Goal: Information Seeking & Learning: Learn about a topic

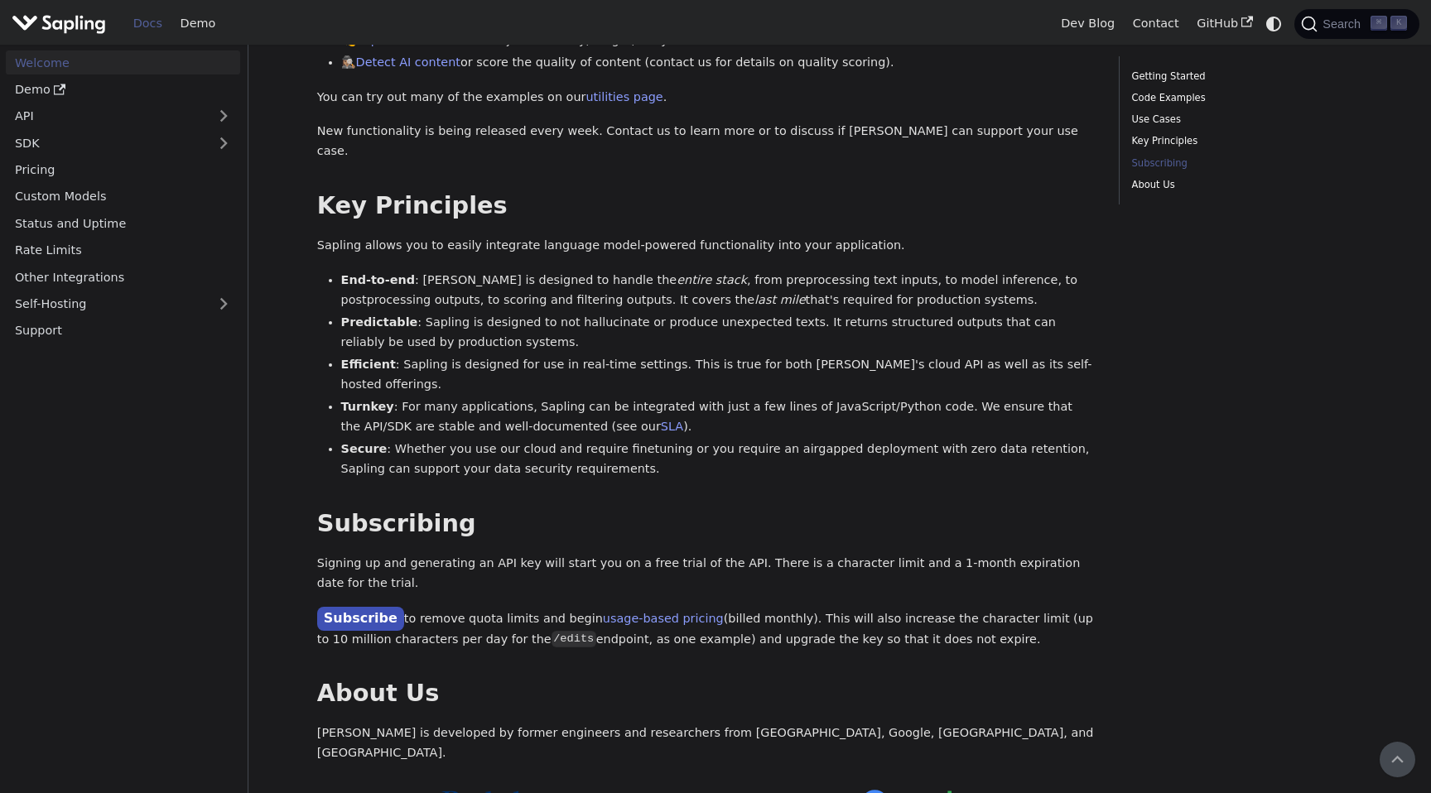
scroll to position [744, 0]
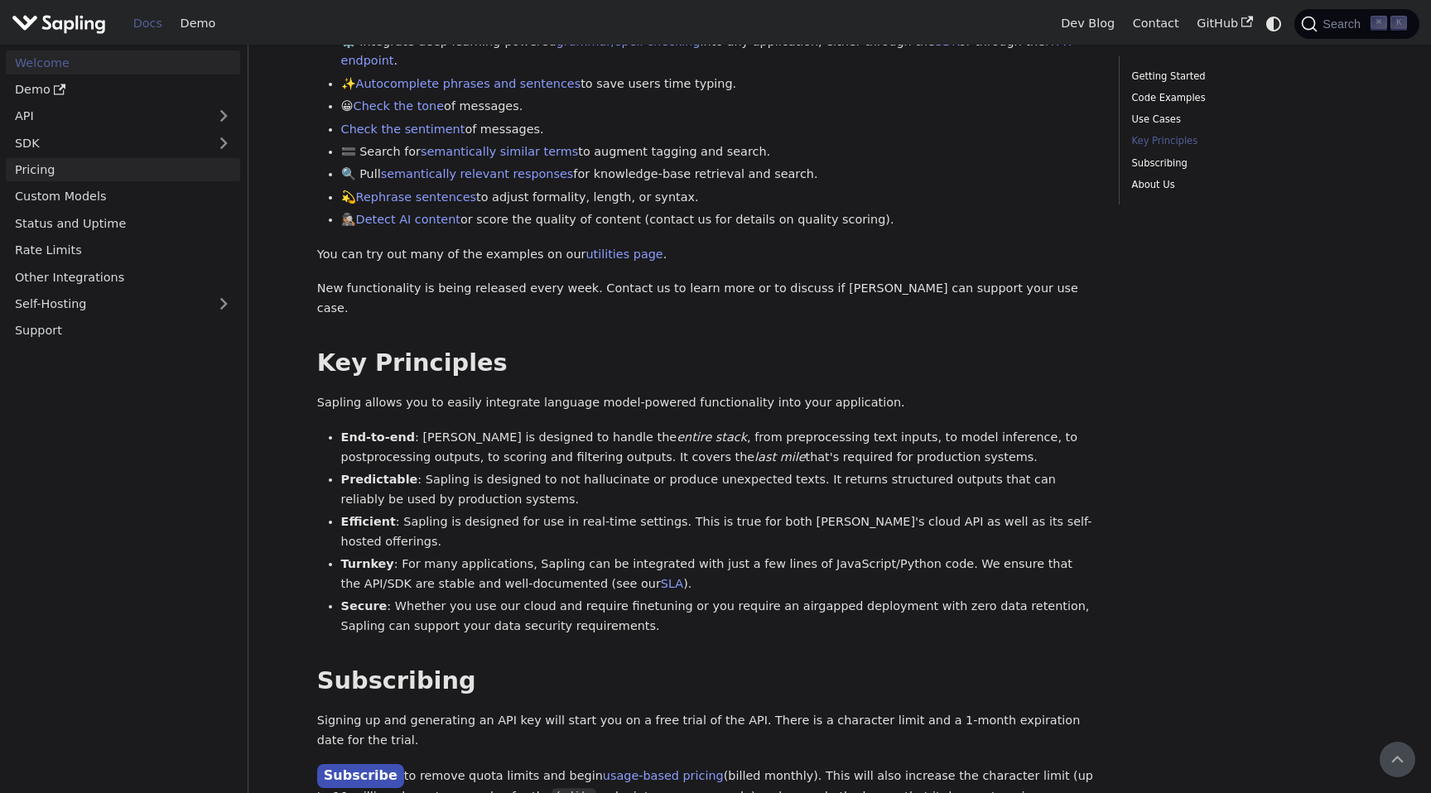
click at [119, 164] on link "Pricing" at bounding box center [123, 170] width 234 height 24
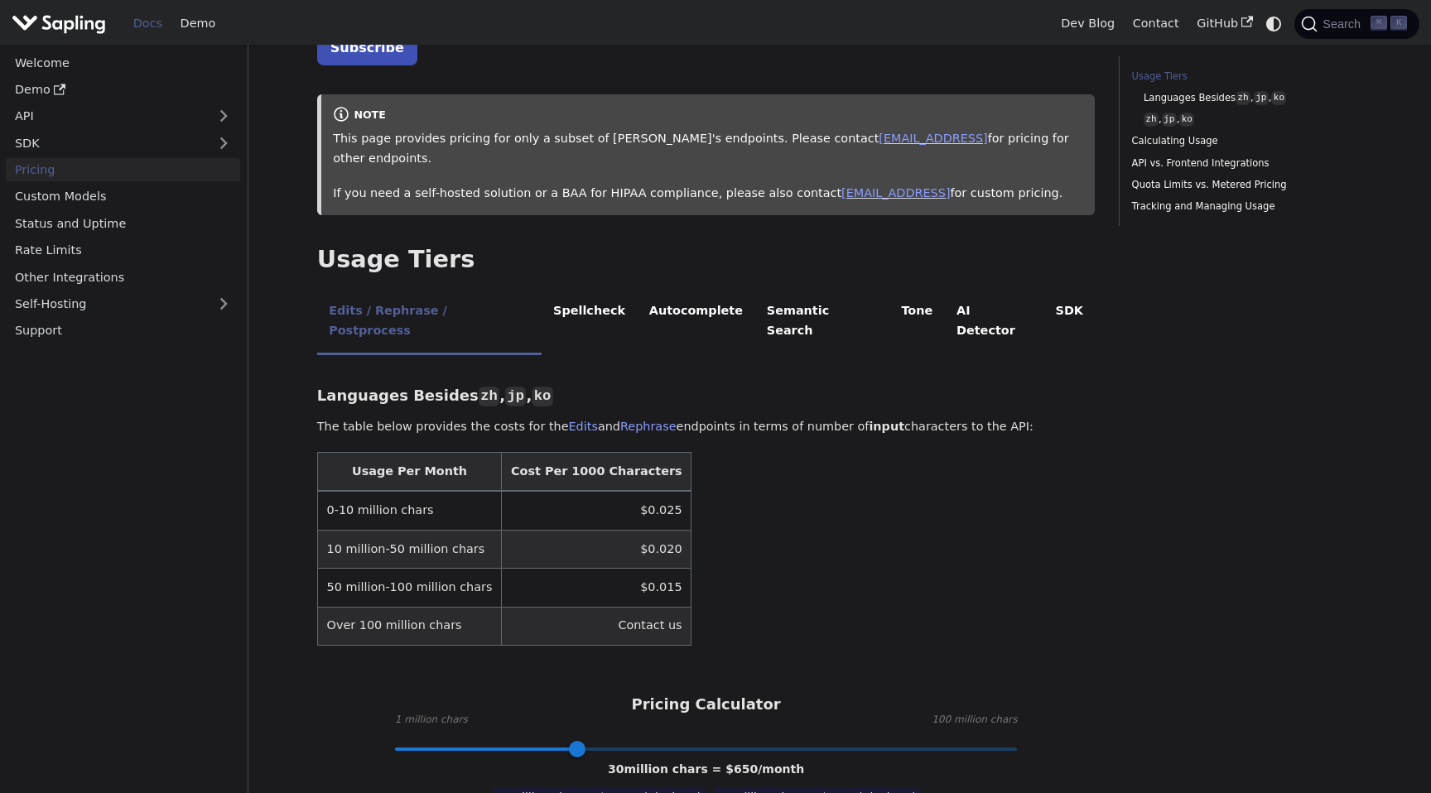
scroll to position [196, 0]
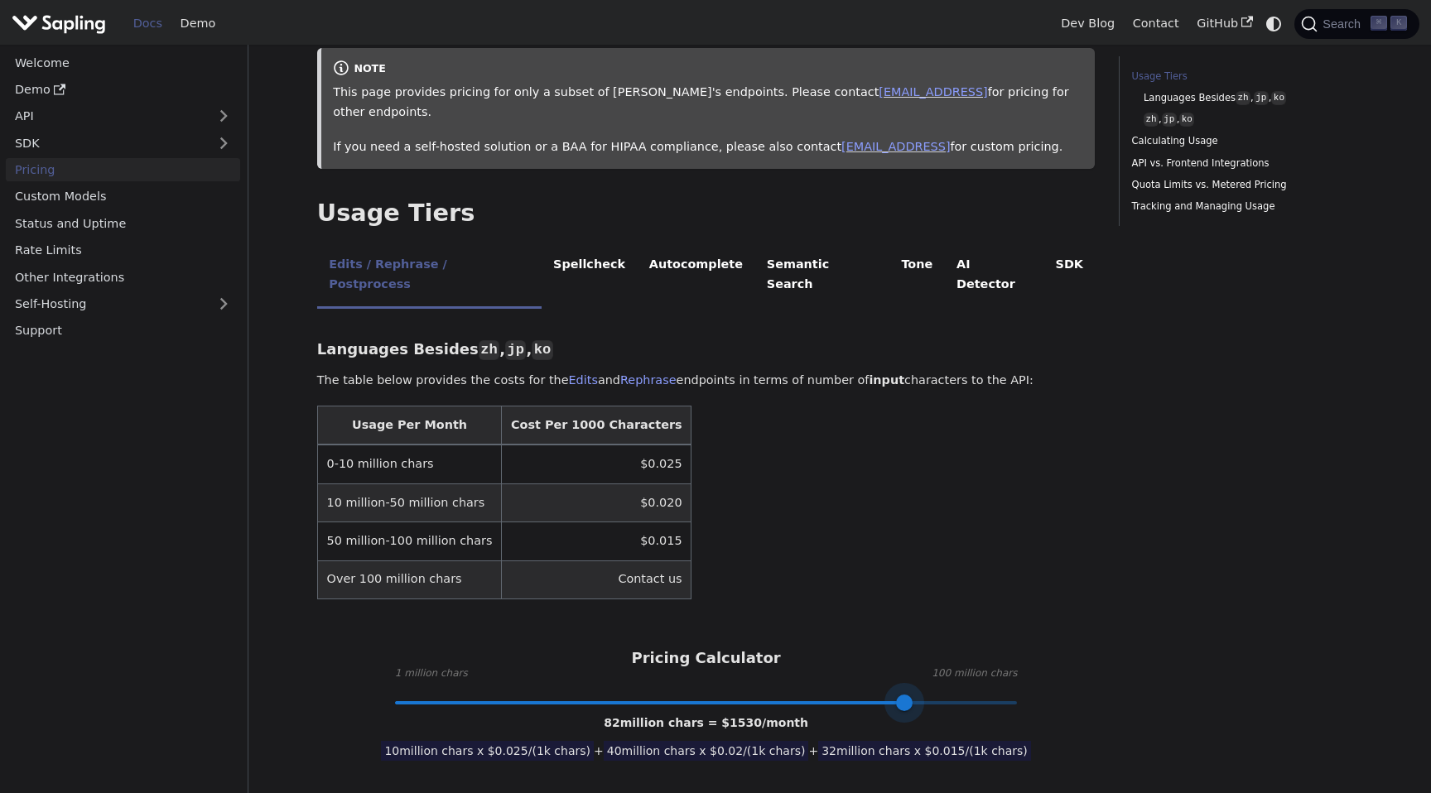
type input "75"
drag, startPoint x: 577, startPoint y: 658, endPoint x: 860, endPoint y: 221, distance: 520.3
click at [945, 243] on li "AI Detector" at bounding box center [994, 275] width 99 height 65
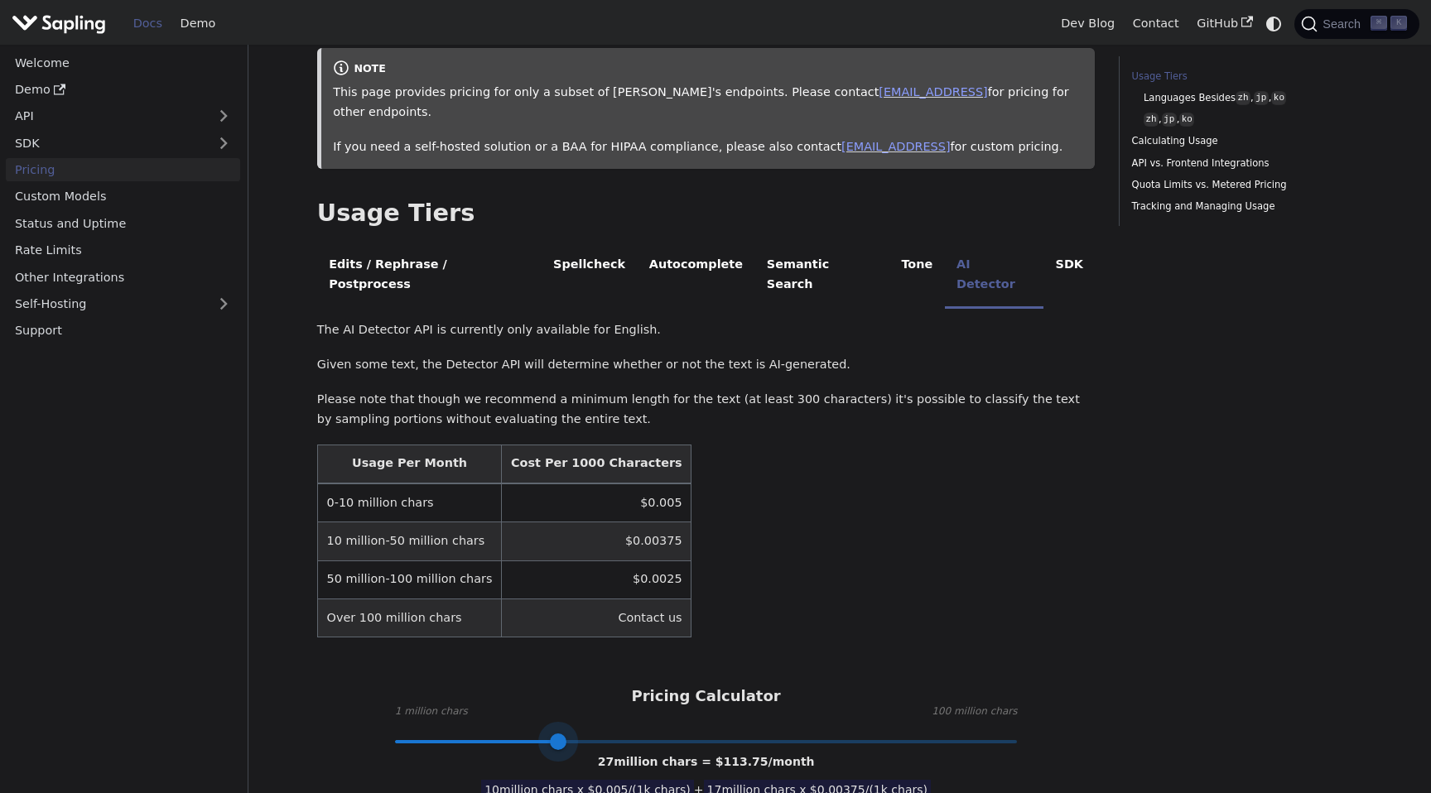
type input "1"
drag, startPoint x: 574, startPoint y: 699, endPoint x: 230, endPoint y: 712, distance: 343.9
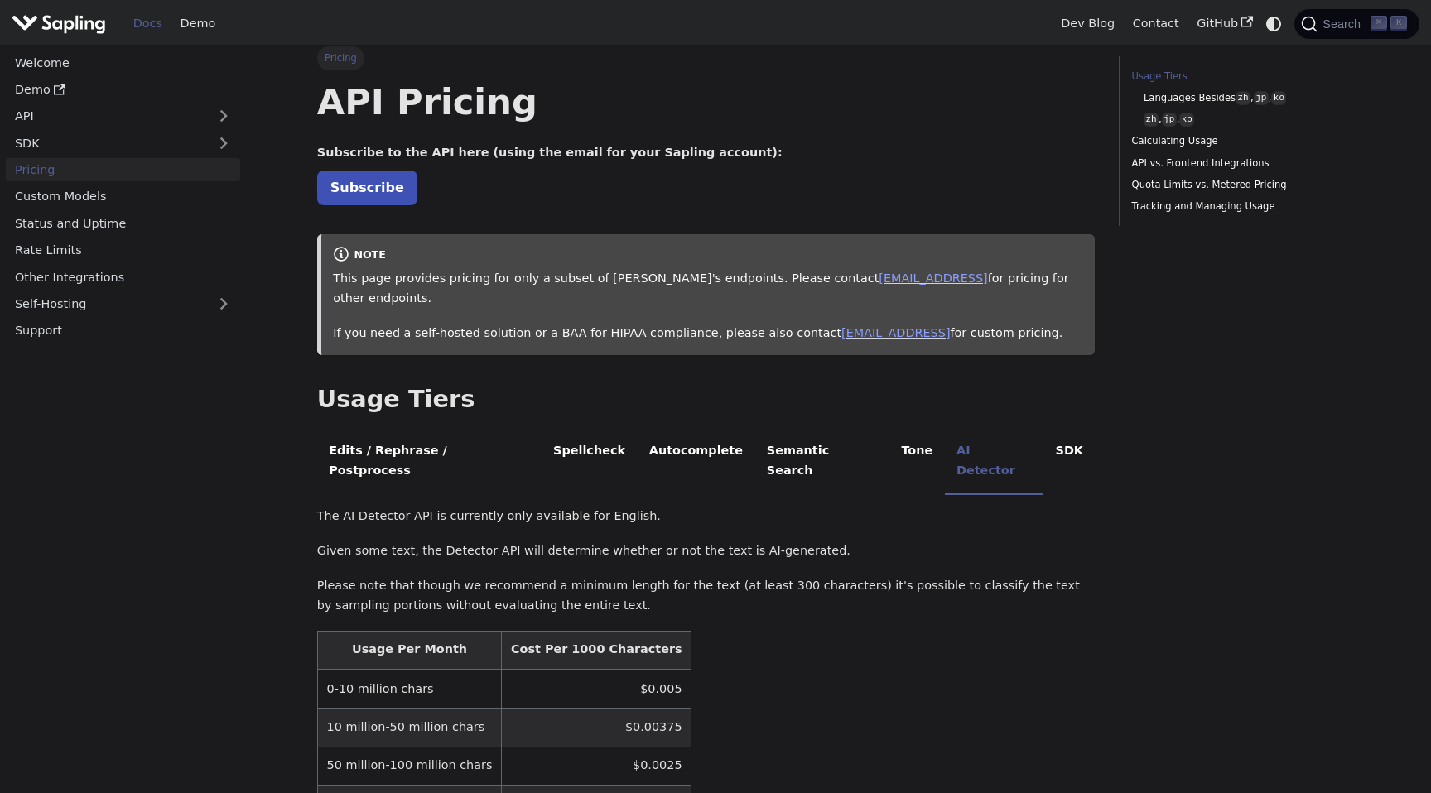
scroll to position [0, 0]
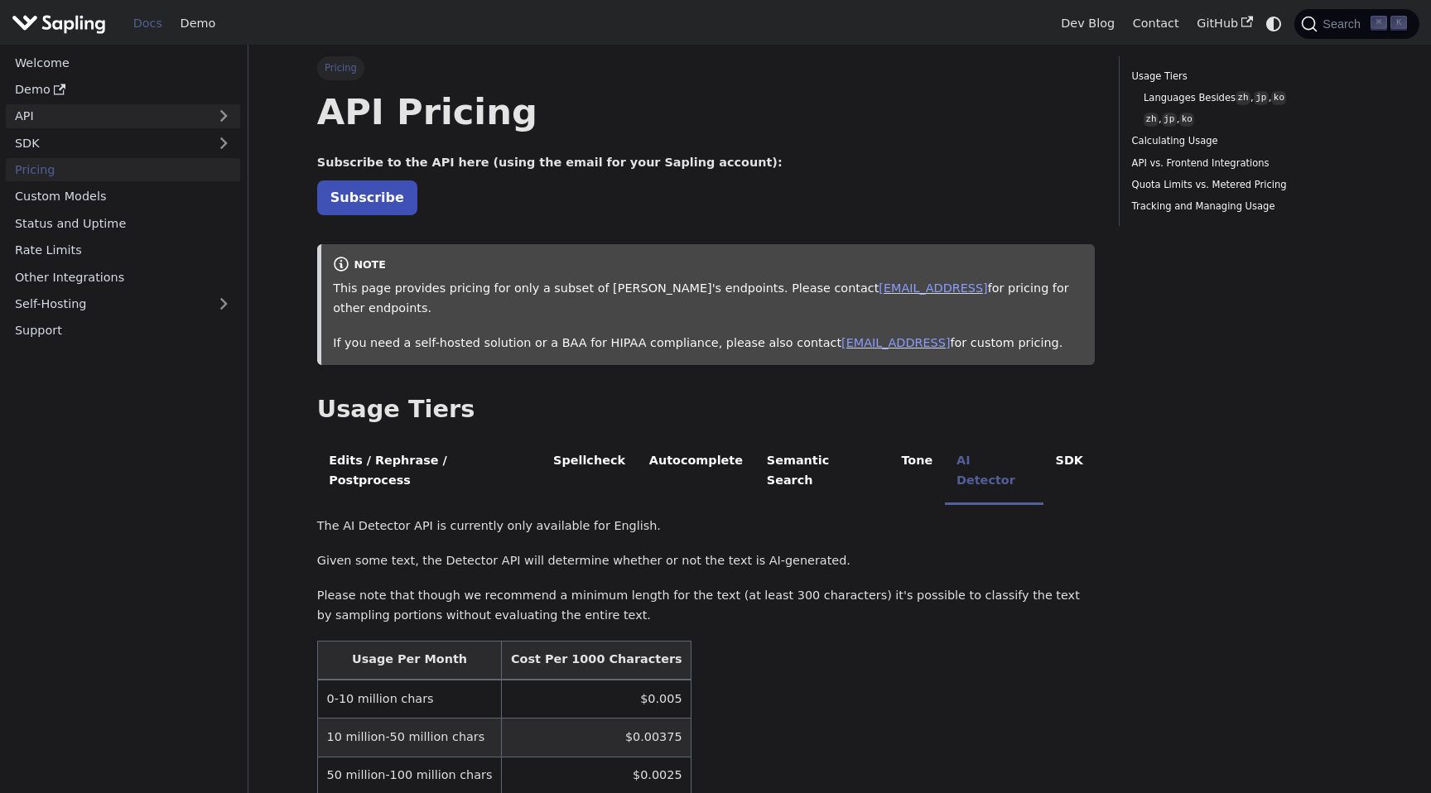
click at [171, 118] on link "API" at bounding box center [106, 116] width 201 height 24
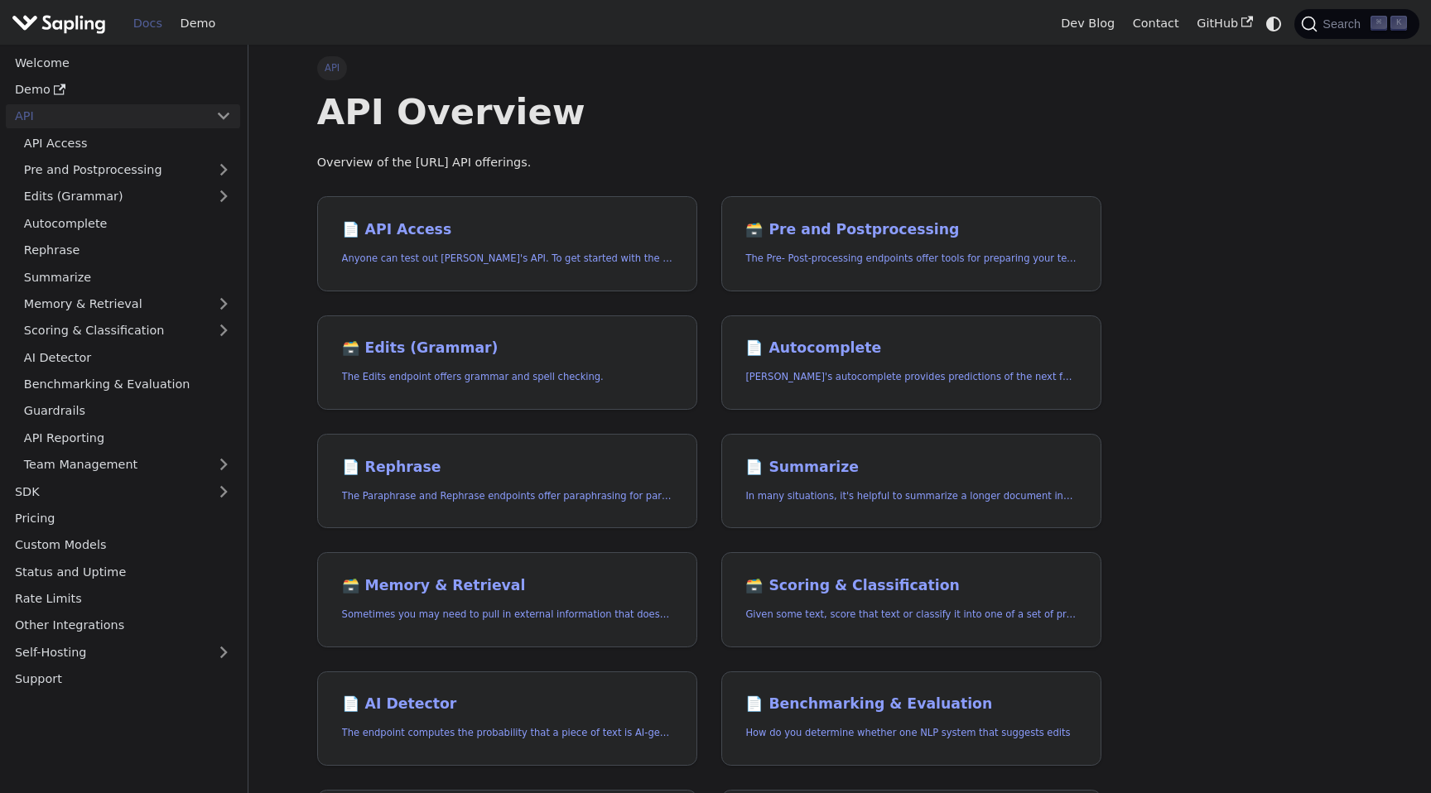
click at [171, 118] on link "API" at bounding box center [106, 116] width 201 height 24
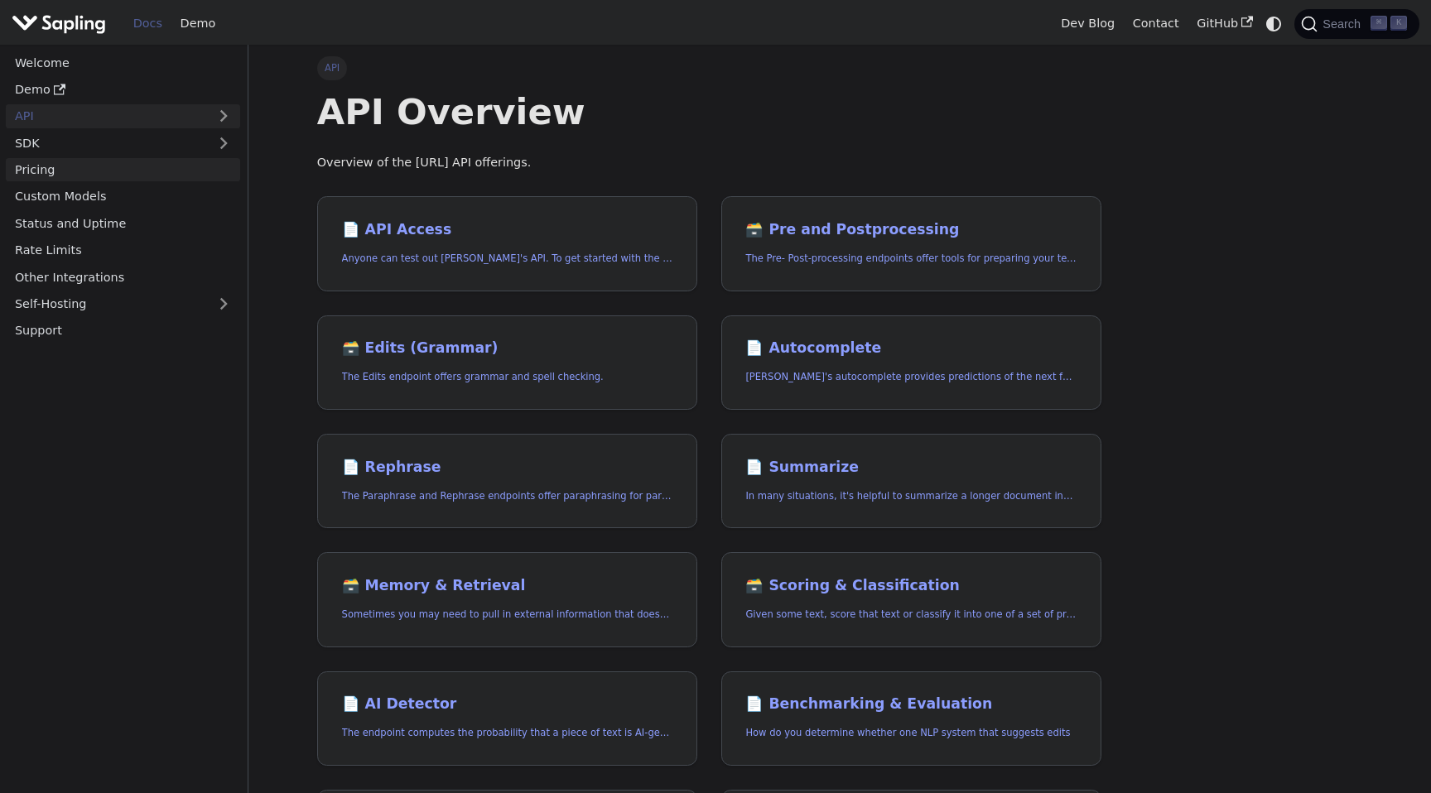
click at [150, 178] on link "Pricing" at bounding box center [123, 170] width 234 height 24
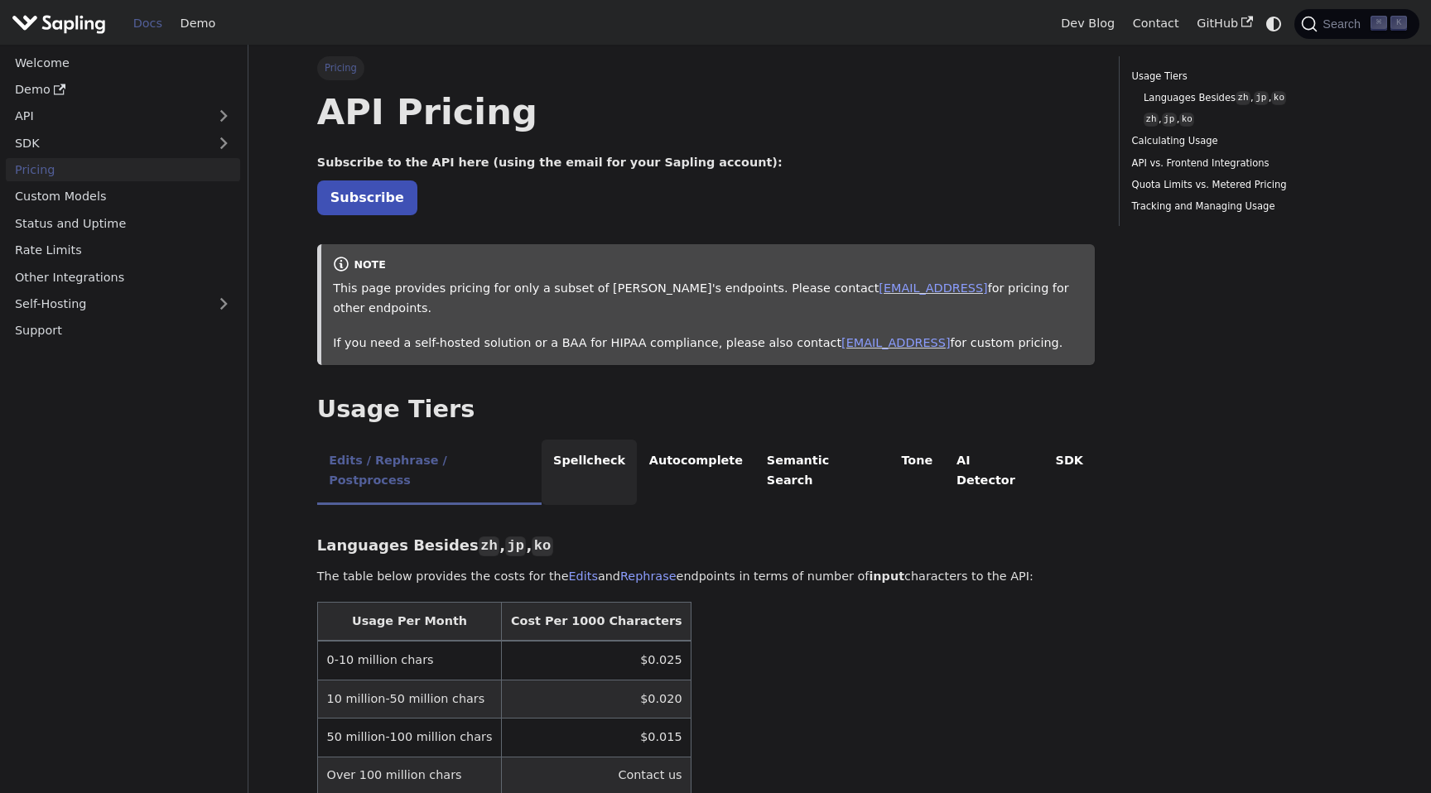
click at [559, 440] on li "Spellcheck" at bounding box center [590, 472] width 96 height 65
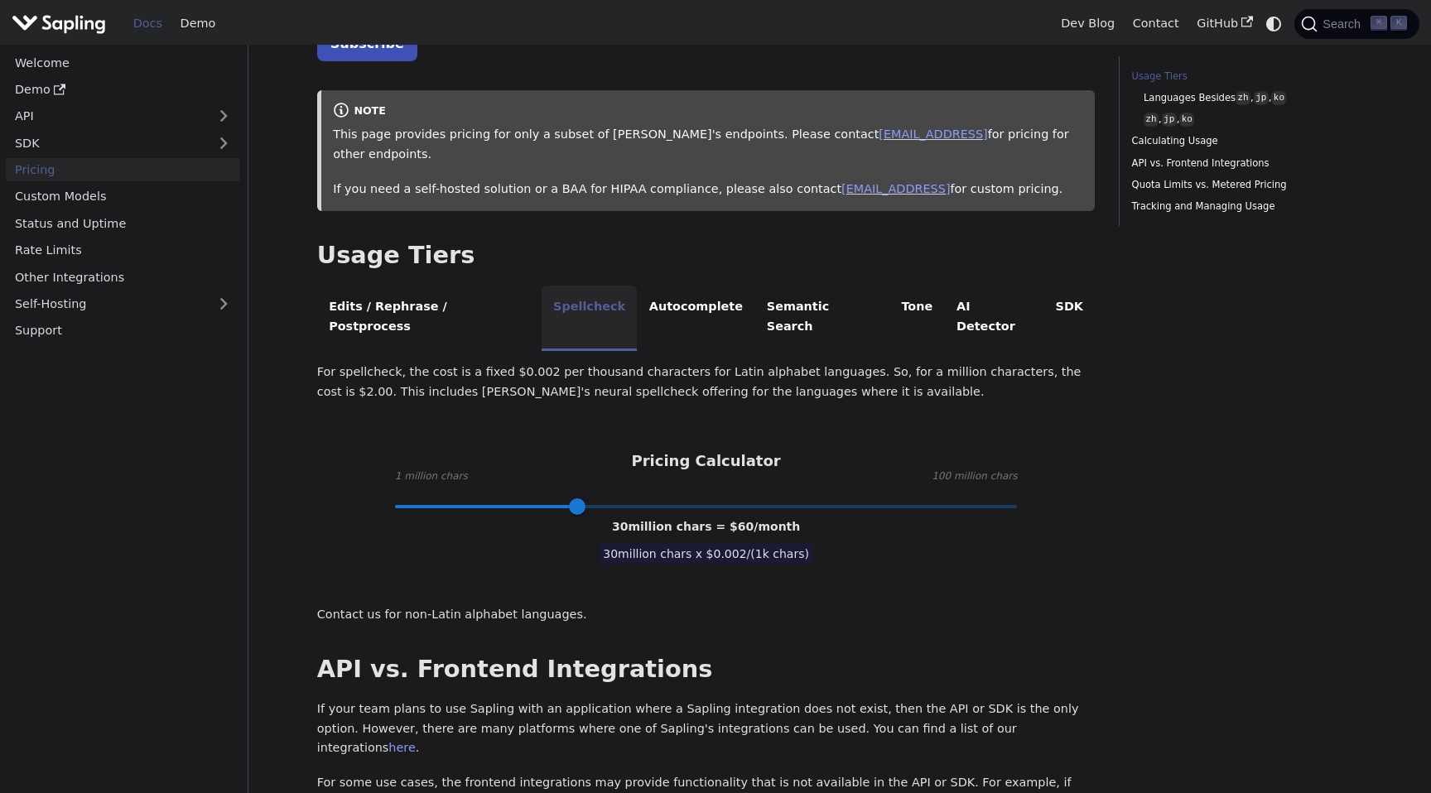
scroll to position [168, 0]
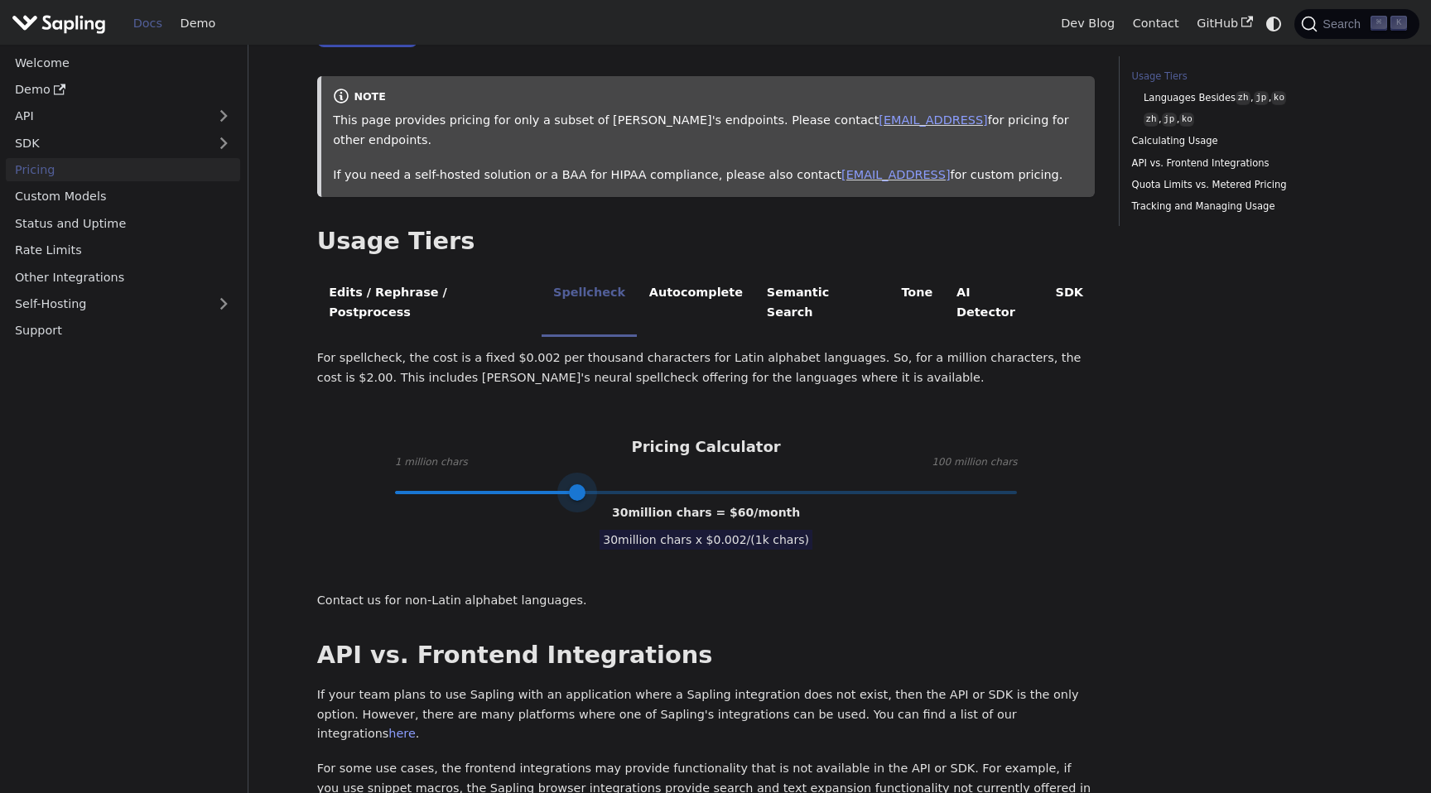
type input "1"
drag, startPoint x: 576, startPoint y: 448, endPoint x: 257, endPoint y: 431, distance: 320.1
click at [256, 431] on main "Pricing On this page API Pricing Subscribe to the API here (using the email for…" at bounding box center [839, 742] width 1183 height 1731
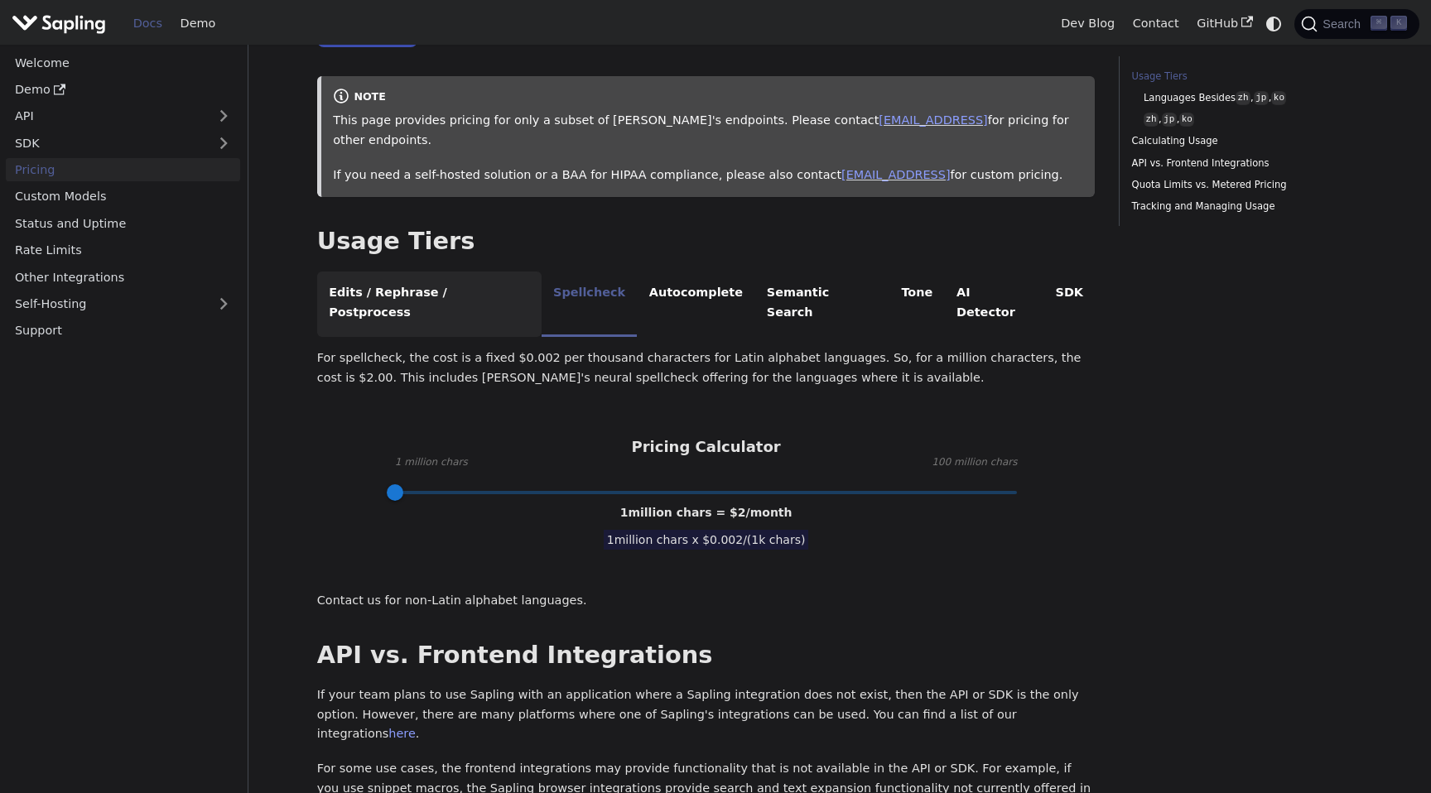
click at [421, 272] on li "Edits / Rephrase / Postprocess" at bounding box center [429, 304] width 224 height 65
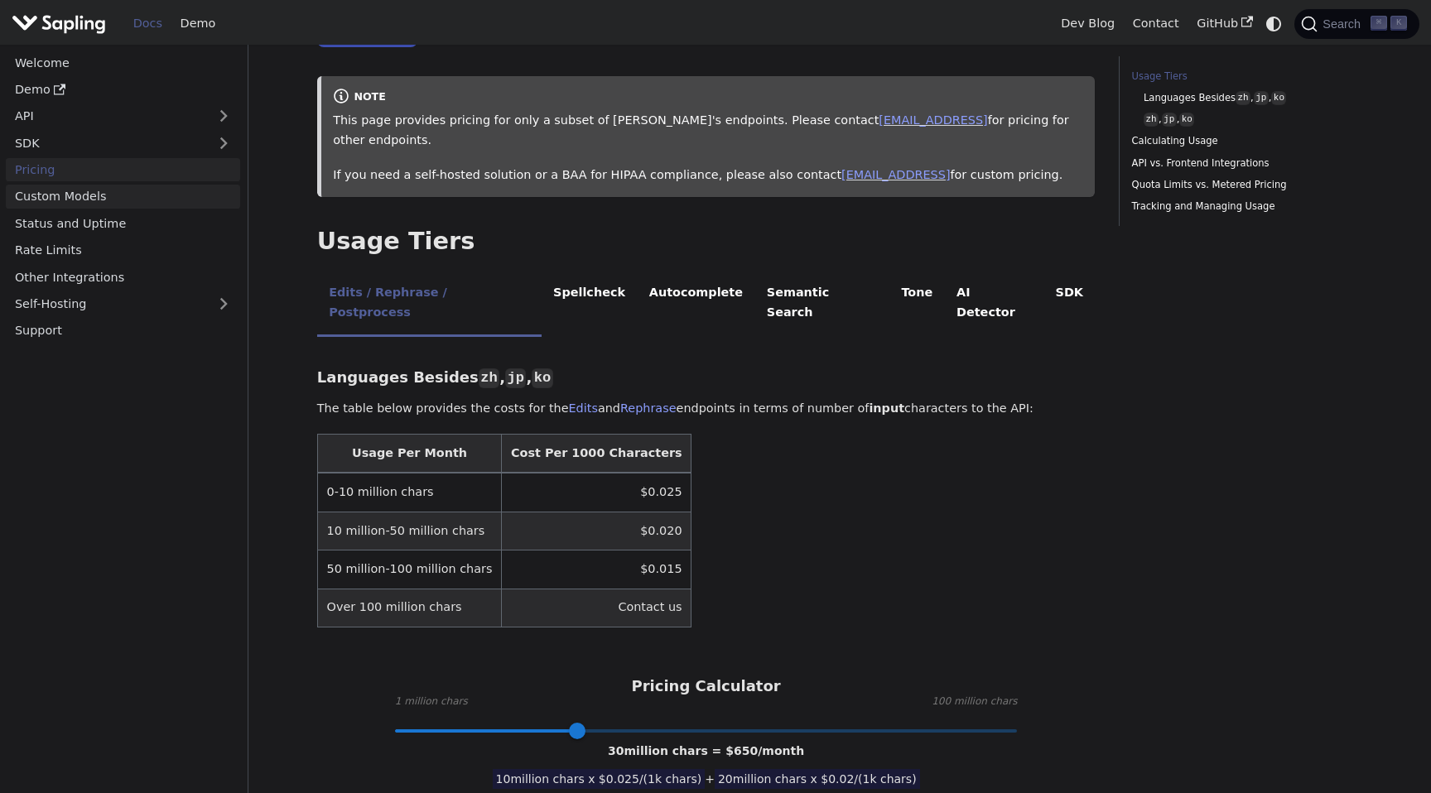
click at [193, 203] on link "Custom Models" at bounding box center [123, 197] width 234 height 24
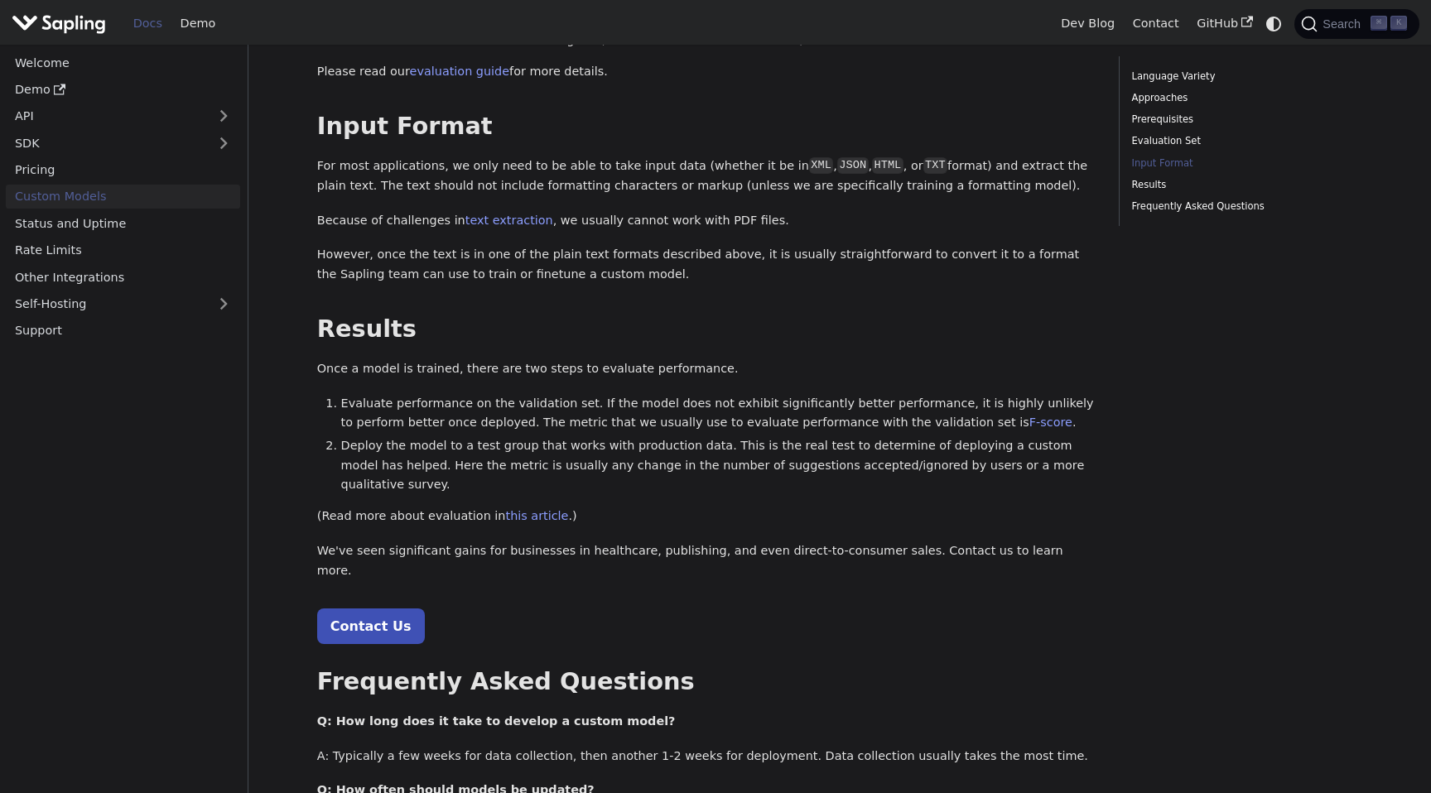
scroll to position [1436, 0]
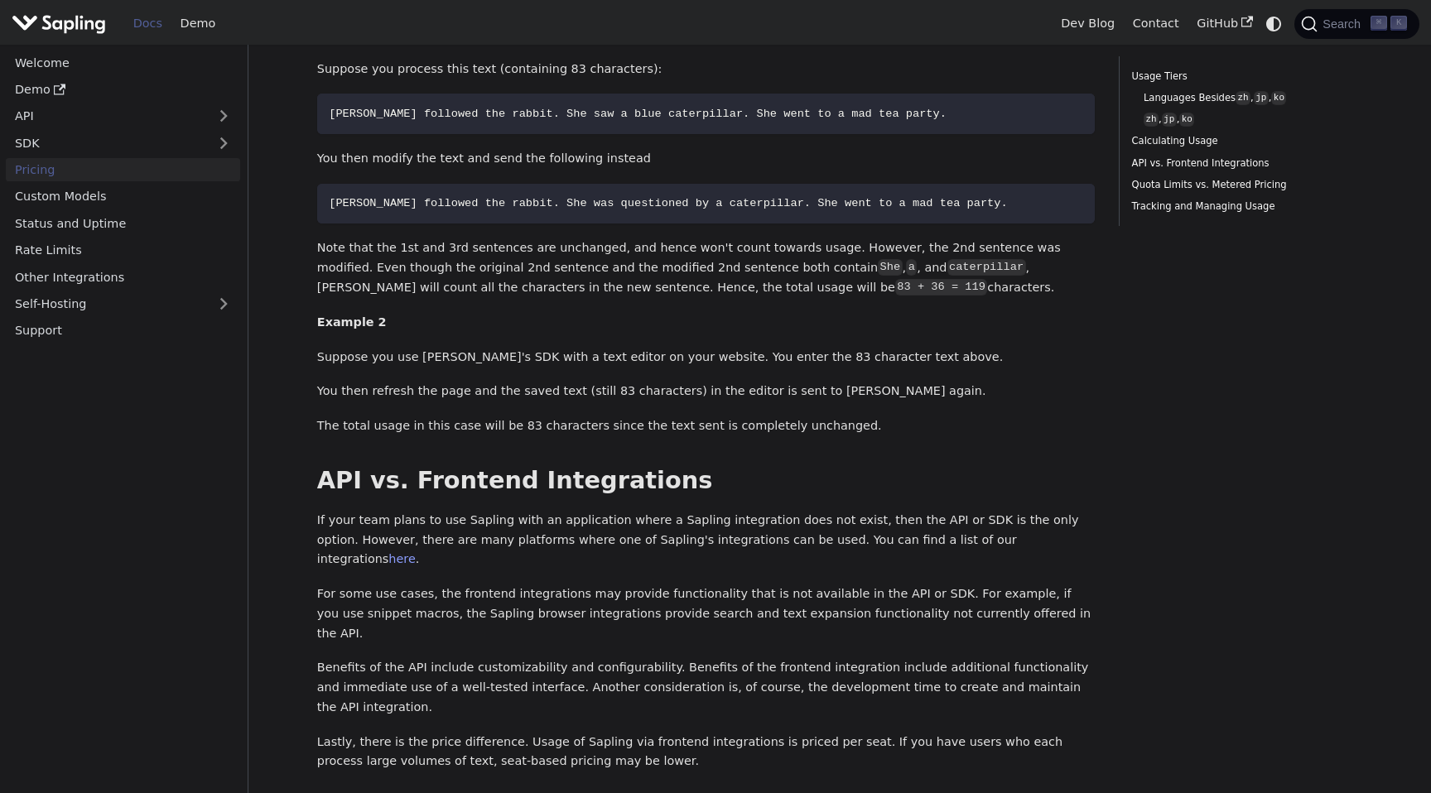
scroll to position [168, 0]
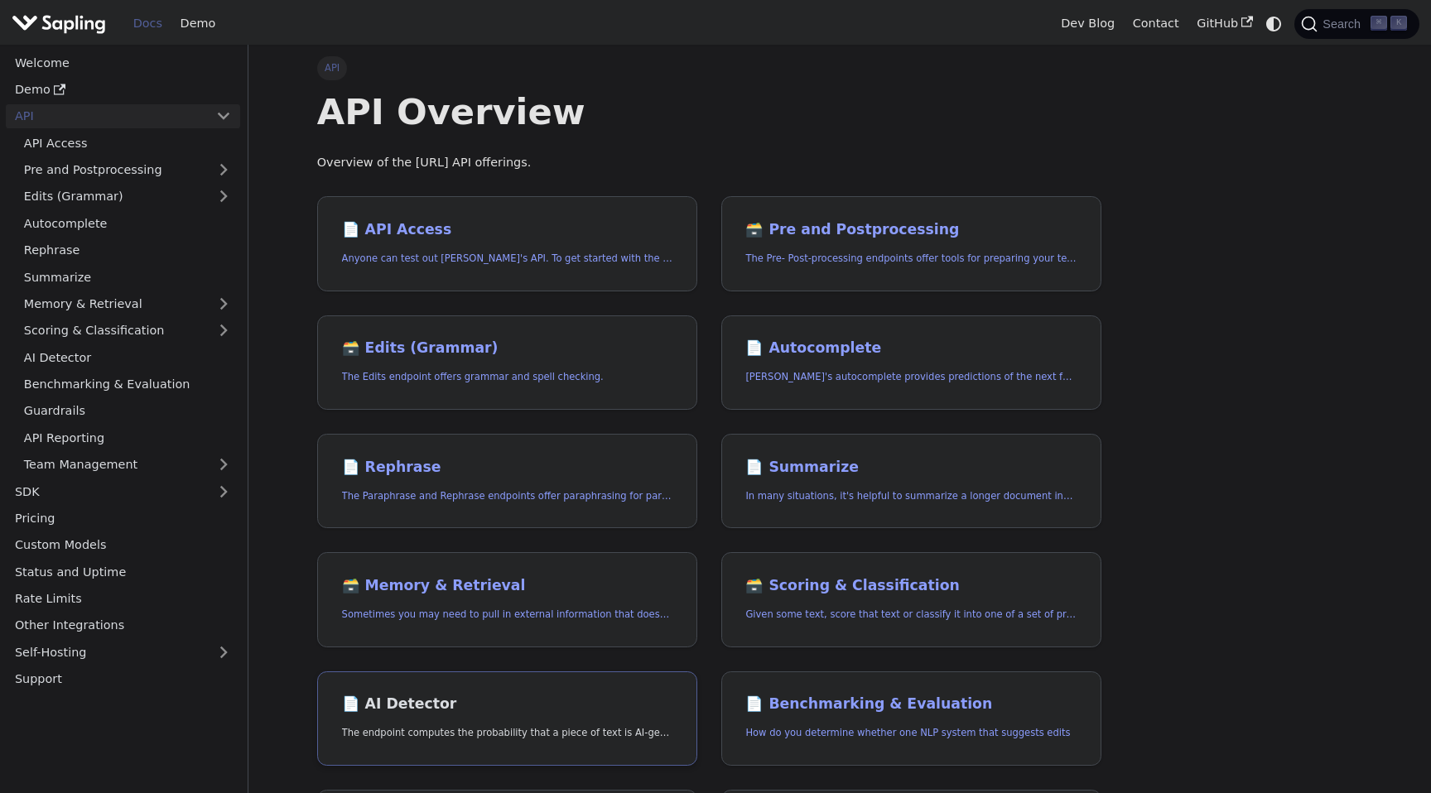
click at [378, 701] on h2 "📄️ AI Detector" at bounding box center [507, 705] width 330 height 18
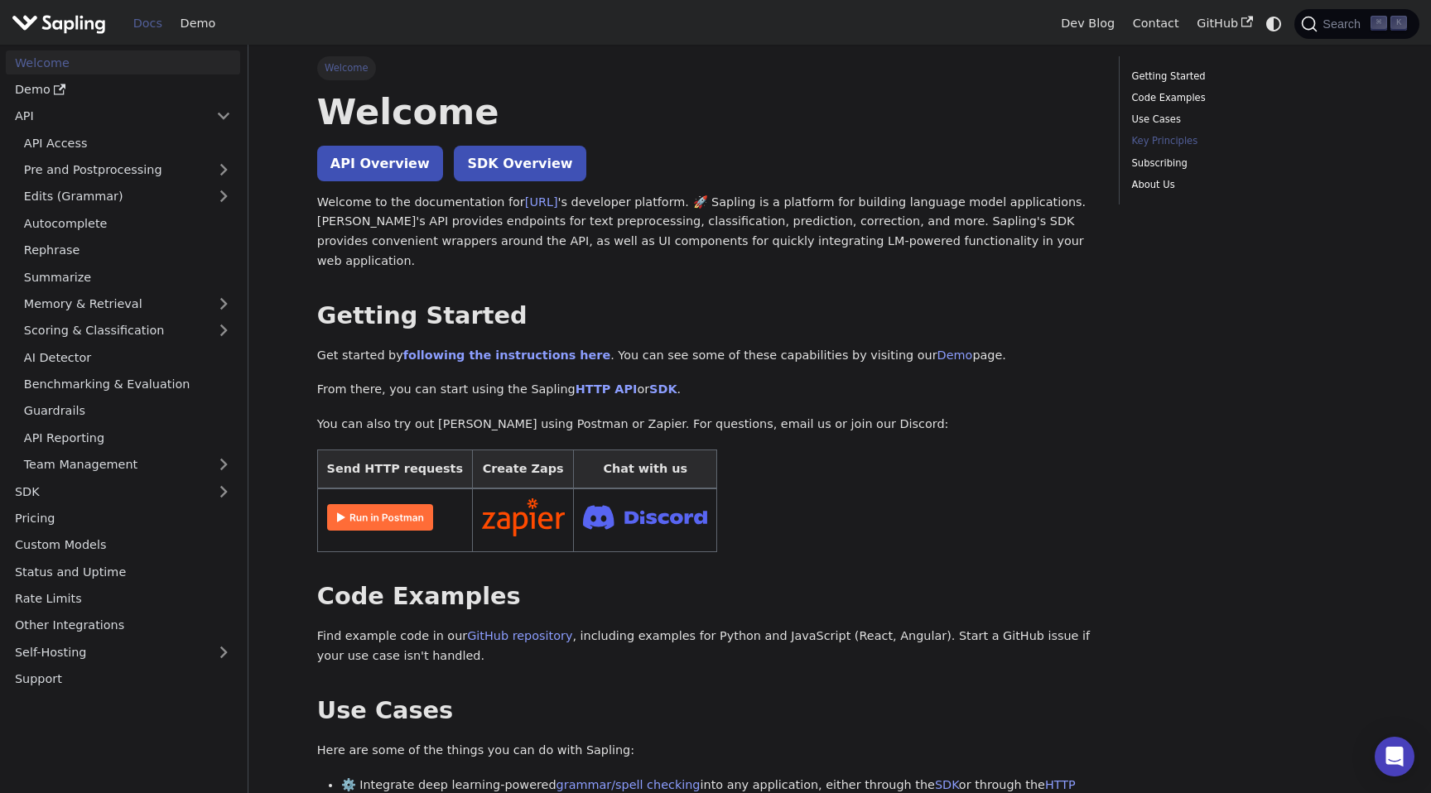
scroll to position [744, 0]
